Goal: Navigation & Orientation: Find specific page/section

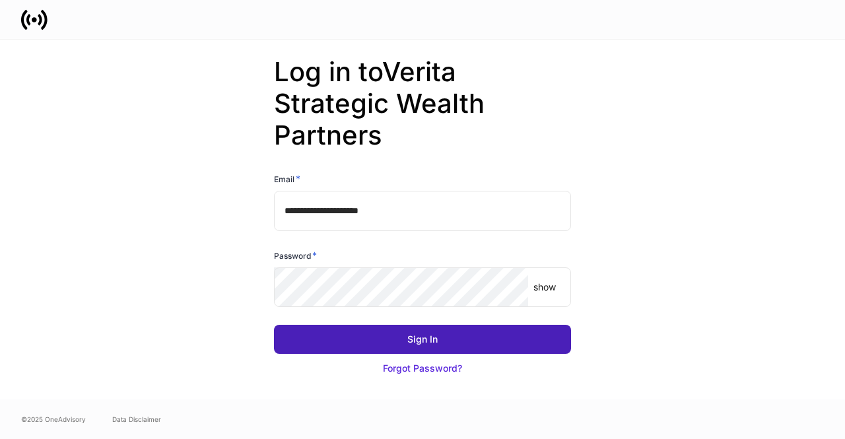
click at [472, 344] on button "Sign In" at bounding box center [422, 339] width 297 height 29
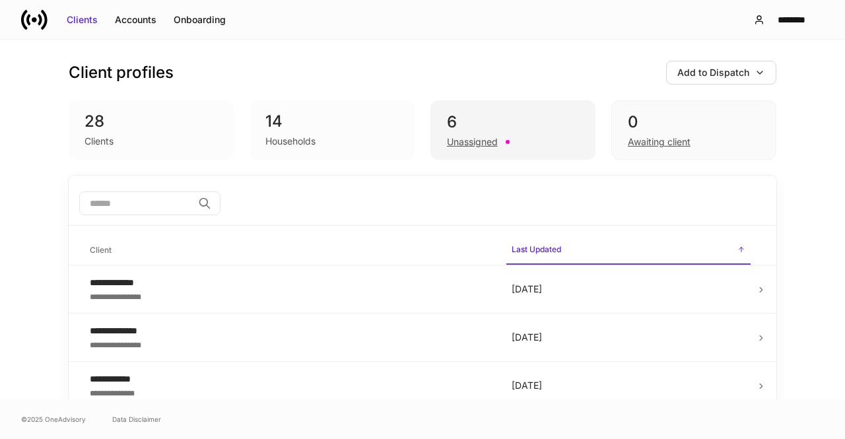
click at [534, 127] on div "6" at bounding box center [513, 122] width 132 height 21
